Goal: Task Accomplishment & Management: Manage account settings

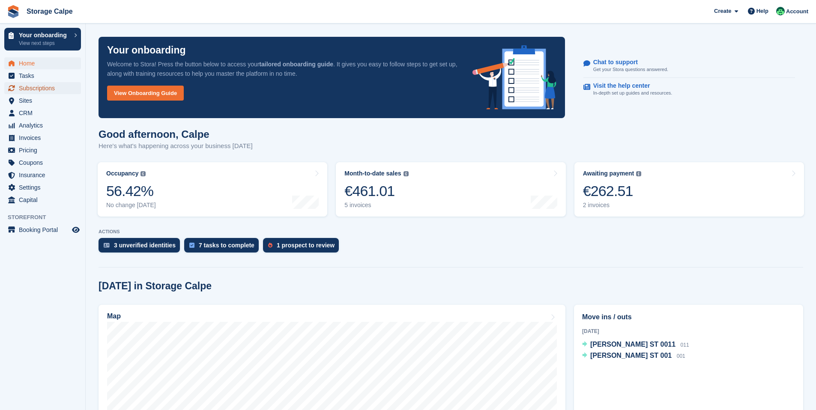
click at [31, 87] on span "Subscriptions" at bounding box center [44, 88] width 51 height 12
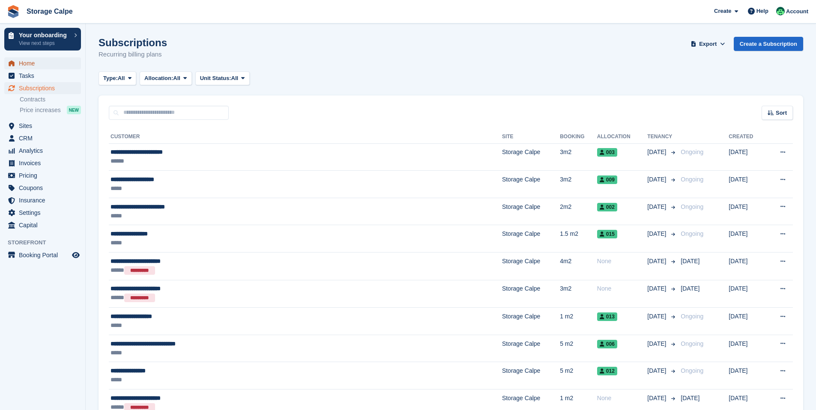
click at [31, 66] on span "Home" at bounding box center [44, 63] width 51 height 12
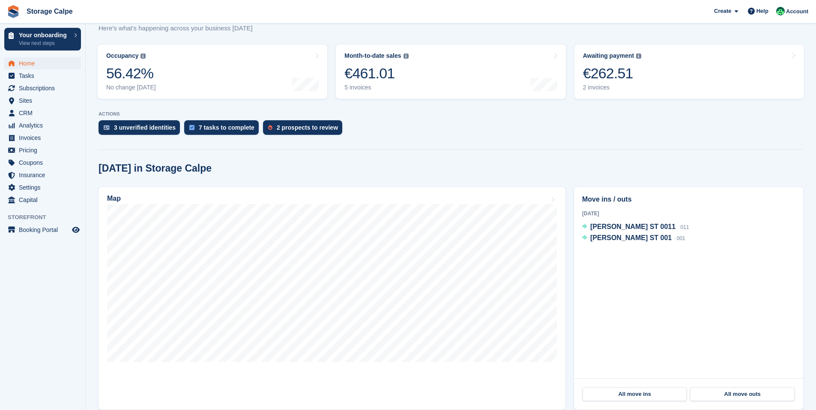
scroll to position [130, 0]
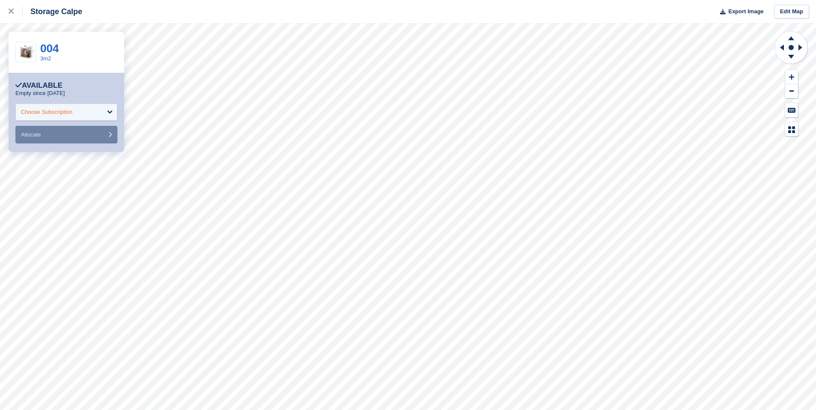
click at [69, 115] on div "Choose Subscription" at bounding box center [46, 112] width 51 height 9
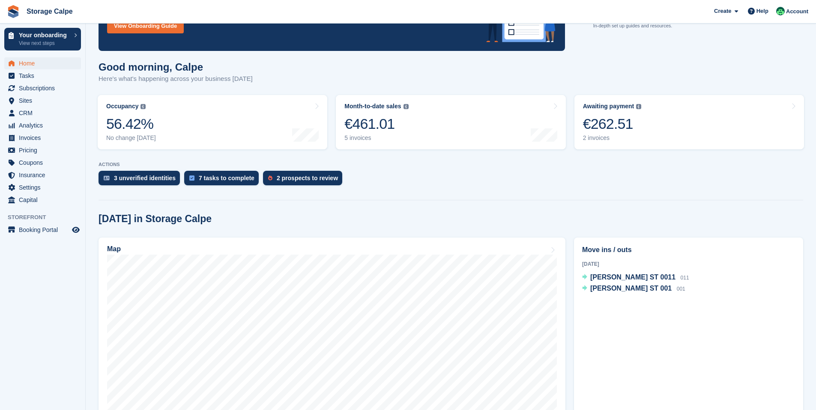
scroll to position [75, 0]
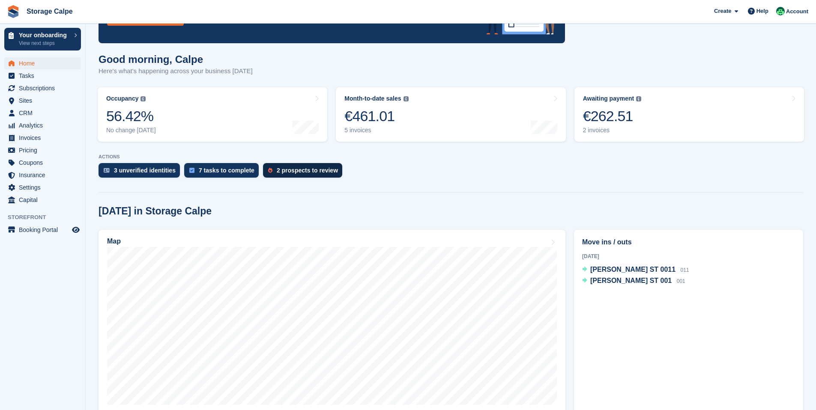
click at [285, 169] on div "2 prospects to review" at bounding box center [307, 170] width 61 height 7
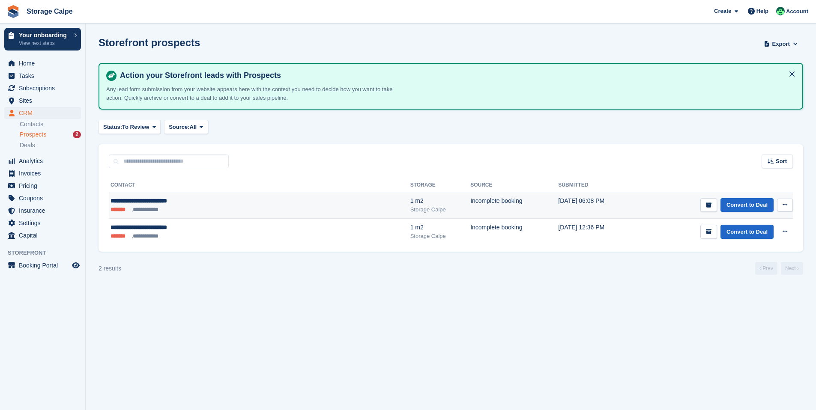
click at [784, 203] on icon at bounding box center [784, 205] width 5 height 6
click at [743, 251] on p "Delete prospect" at bounding box center [751, 251] width 75 height 11
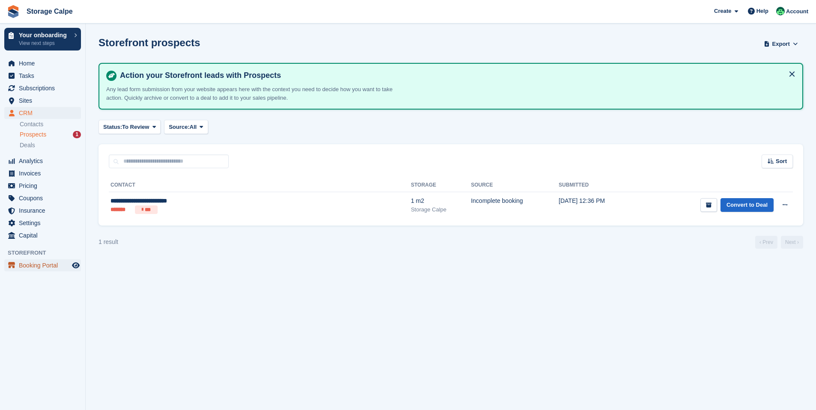
click at [51, 267] on span "Booking Portal" at bounding box center [44, 266] width 51 height 12
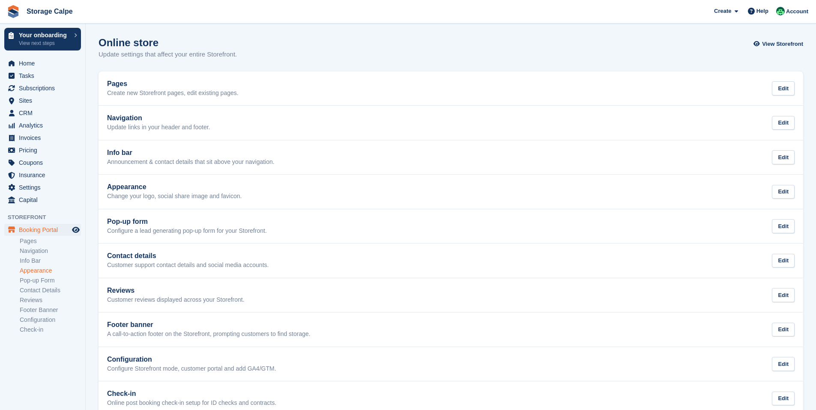
click at [66, 268] on link "Appearance" at bounding box center [50, 271] width 61 height 8
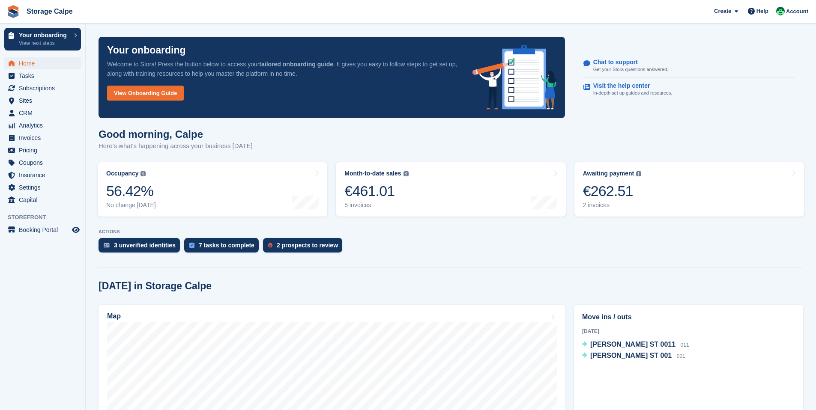
scroll to position [75, 0]
